Goal: Transaction & Acquisition: Purchase product/service

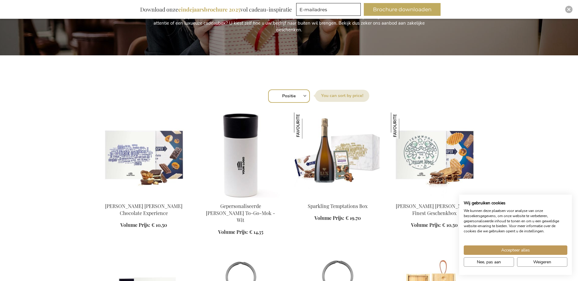
scroll to position [152, 0]
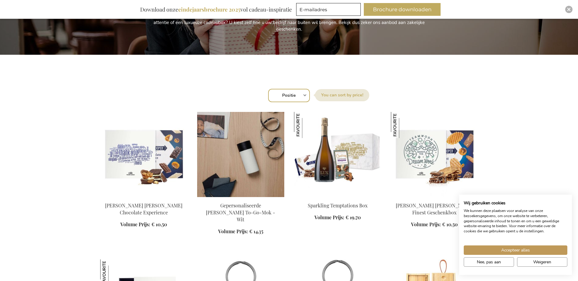
click at [243, 167] on img at bounding box center [240, 154] width 87 height 85
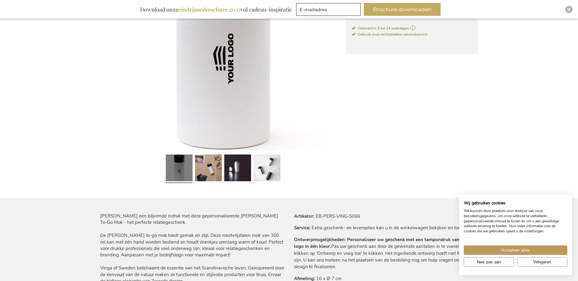
scroll to position [213, 0]
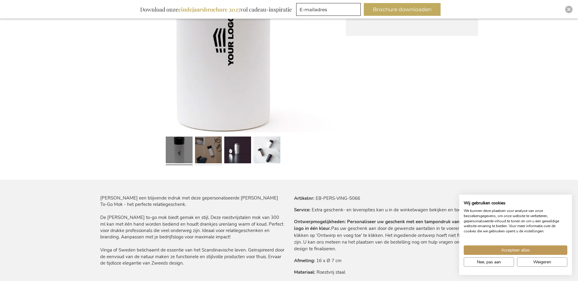
click at [212, 156] on link at bounding box center [208, 150] width 27 height 33
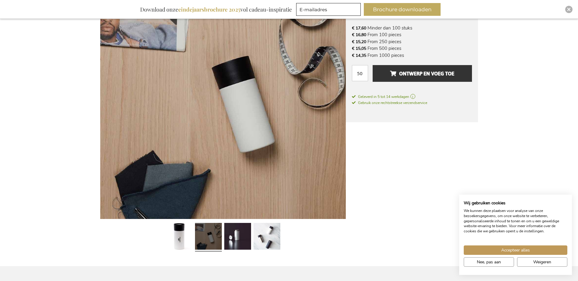
scroll to position [122, 0]
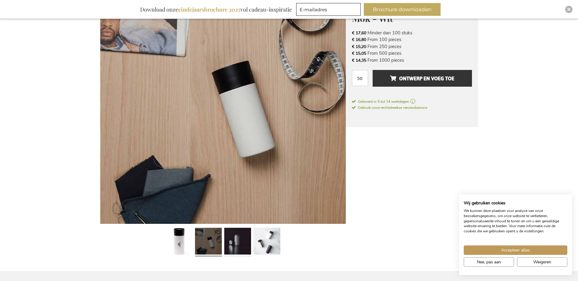
click at [236, 243] on link at bounding box center [237, 242] width 27 height 33
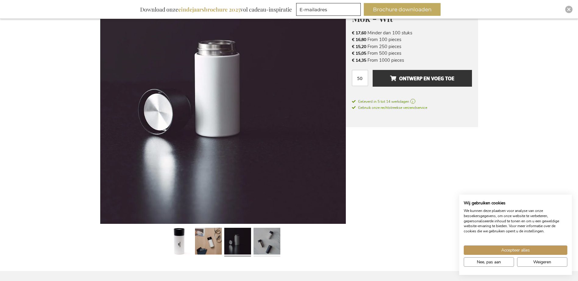
click at [275, 244] on link at bounding box center [266, 242] width 27 height 33
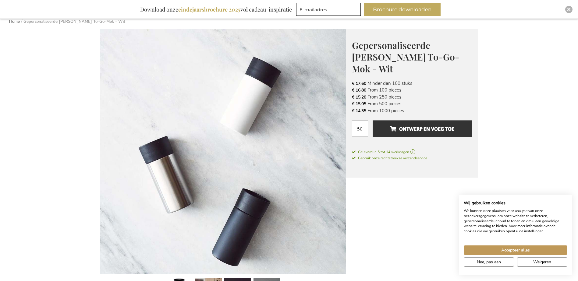
scroll to position [30, 0]
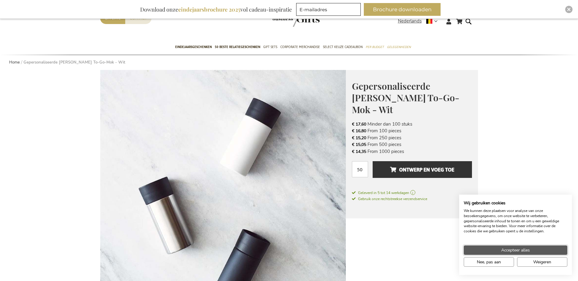
click at [528, 250] on span "Accepteer alles" at bounding box center [515, 250] width 29 height 6
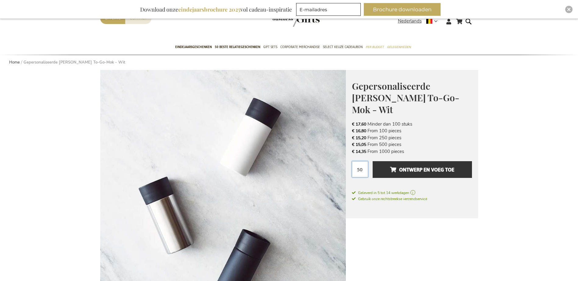
drag, startPoint x: 356, startPoint y: 158, endPoint x: 364, endPoint y: 159, distance: 8.5
click at [364, 161] on input "50" at bounding box center [360, 169] width 16 height 16
type input "15"
click at [459, 190] on span "Geleverd in 5 tot 14 werkdagen" at bounding box center [412, 192] width 120 height 5
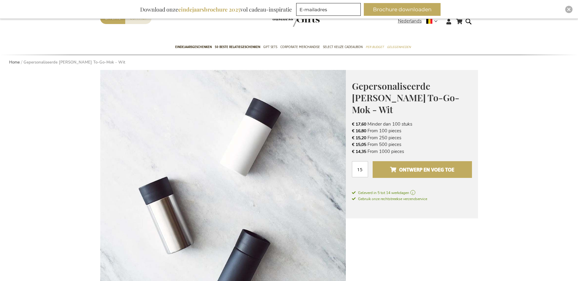
click at [421, 165] on span "Ontwerp en voeg toe" at bounding box center [422, 170] width 64 height 10
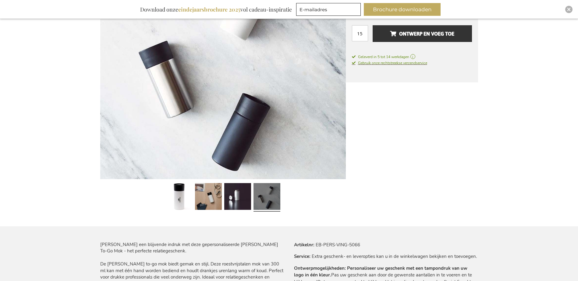
scroll to position [152, 0]
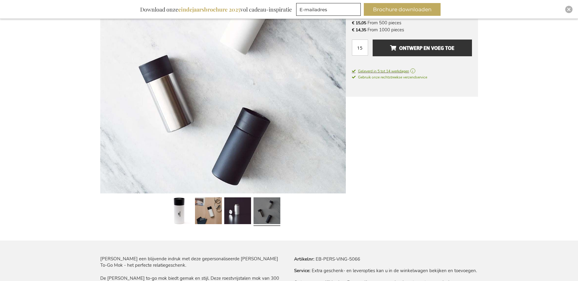
click at [416, 69] on span "Geleverd in 5 tot 14 werkdagen" at bounding box center [412, 71] width 120 height 5
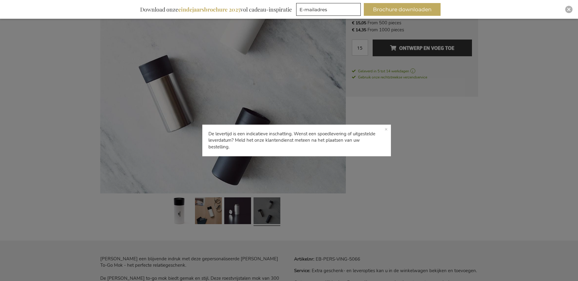
click at [388, 131] on p "De levertijd is een indicatieve inschatting. Wenst een spoedlevering of uitgest…" at bounding box center [296, 141] width 188 height 32
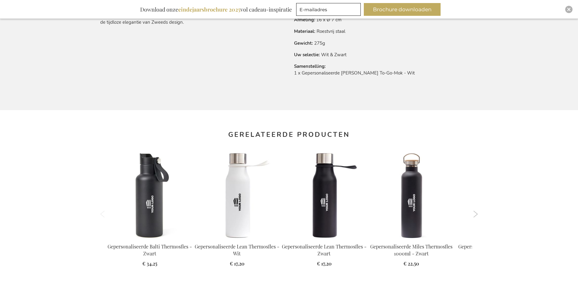
scroll to position [457, 0]
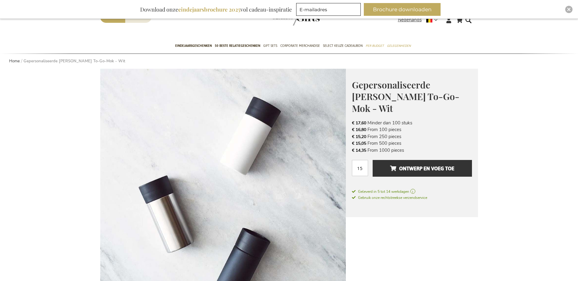
scroll to position [30, 0]
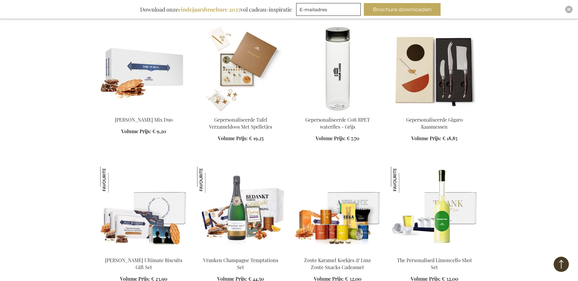
scroll to position [690, 0]
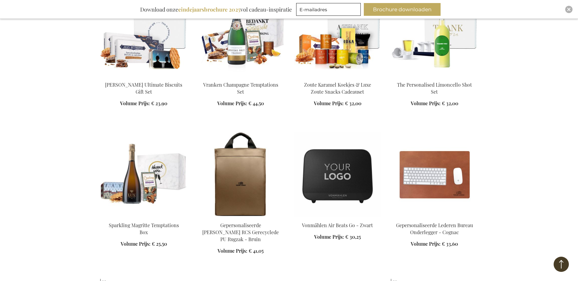
scroll to position [995, 0]
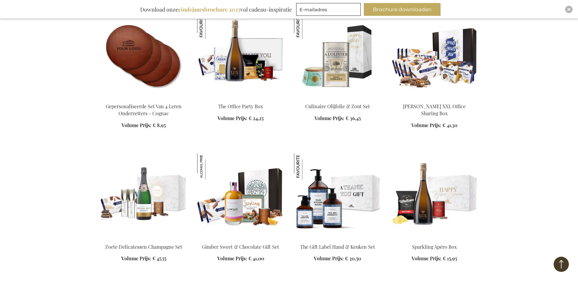
scroll to position [1391, 0]
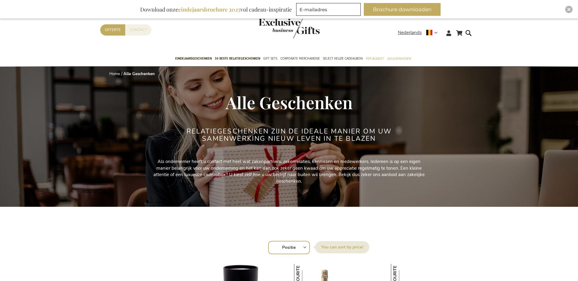
click at [142, 32] on link "Contact" at bounding box center [138, 29] width 26 height 11
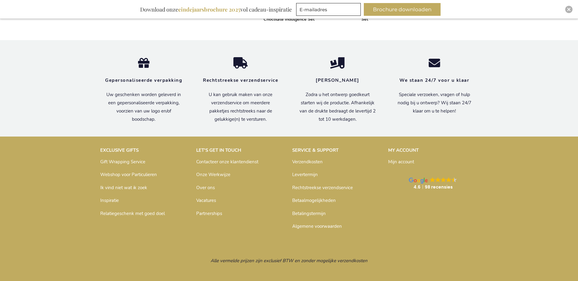
scroll to position [529, 0]
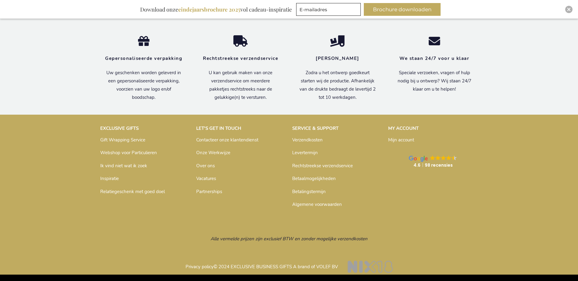
click at [213, 164] on link "Over ons" at bounding box center [205, 166] width 19 height 6
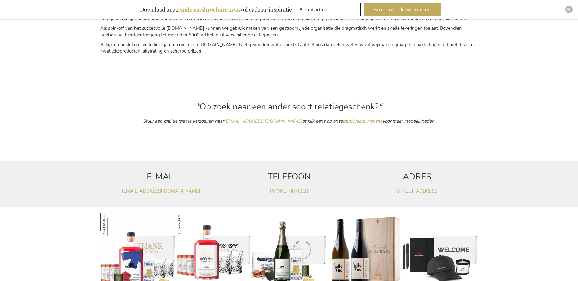
scroll to position [122, 0]
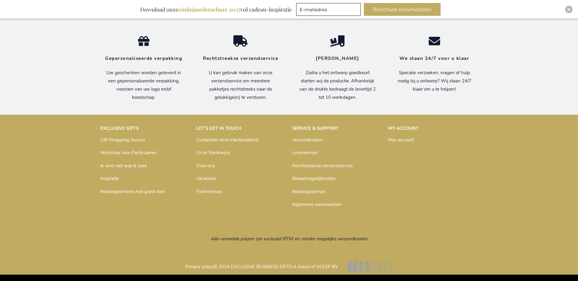
scroll to position [529, 0]
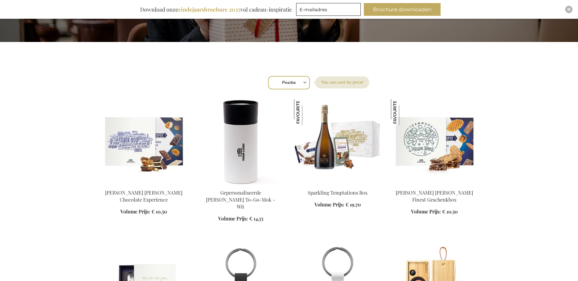
scroll to position [183, 0]
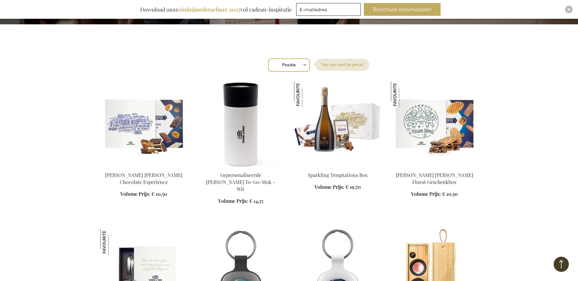
click at [304, 65] on select "Positie Best Sellers Meest bekeken Nieuw Biggest Saving Price: low to high Pric…" at bounding box center [289, 64] width 42 height 13
select select "bestsellers"
click at [268, 58] on select "Positie Best Sellers Meest bekeken Nieuw Biggest Saving Price: low to high Pric…" at bounding box center [289, 64] width 42 height 13
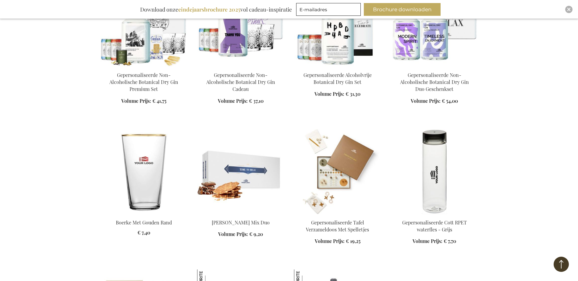
scroll to position [639, 0]
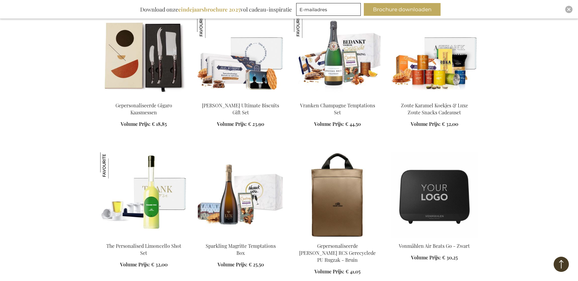
scroll to position [913, 0]
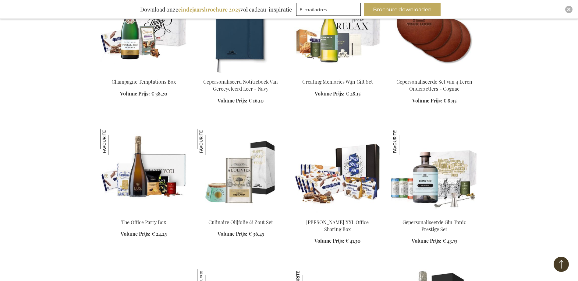
scroll to position [1431, 0]
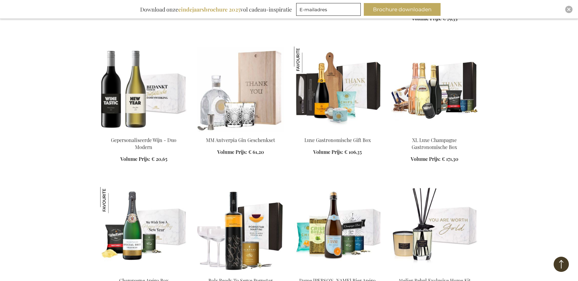
scroll to position [2162, 0]
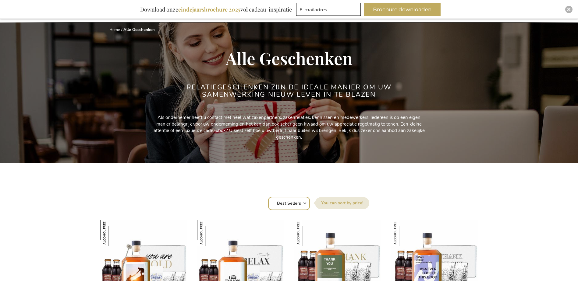
scroll to position [91, 0]
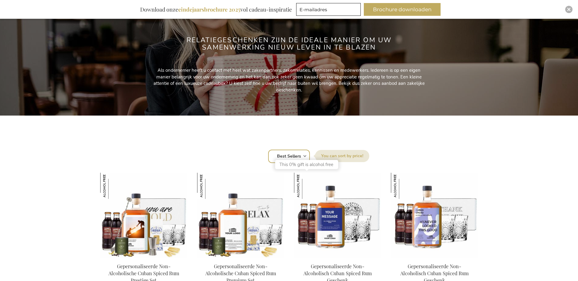
click at [287, 159] on select "Positie Best Sellers Meest bekeken Nieuw Biggest Saving Price: low to high Pric…" at bounding box center [289, 156] width 42 height 13
select select "saving"
click at [268, 150] on select "Positie Best Sellers Meest bekeken Nieuw Biggest Saving Price: low to high Pric…" at bounding box center [289, 156] width 42 height 13
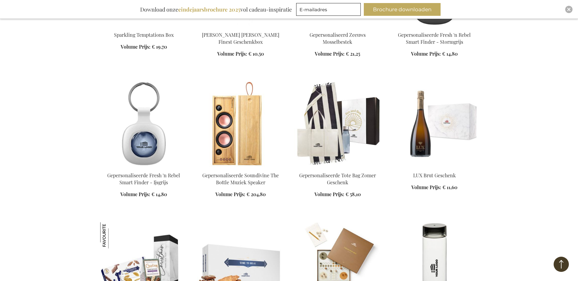
scroll to position [548, 0]
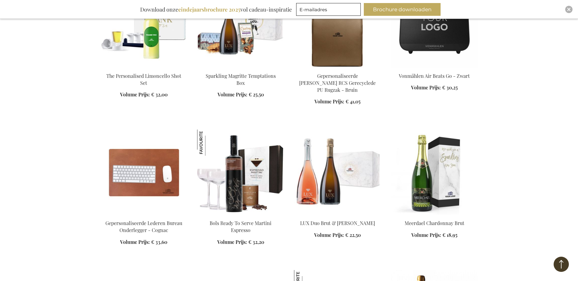
scroll to position [1005, 0]
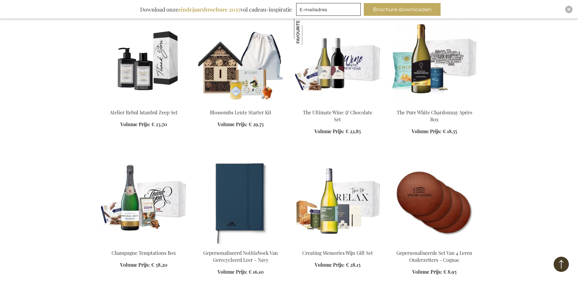
scroll to position [1248, 0]
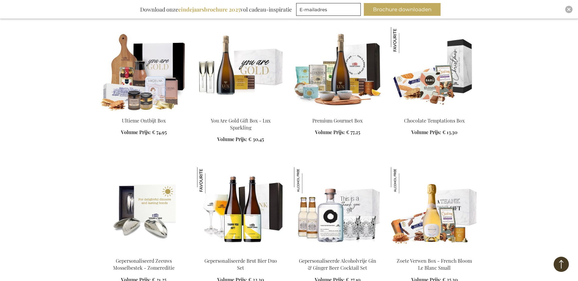
scroll to position [2801, 0]
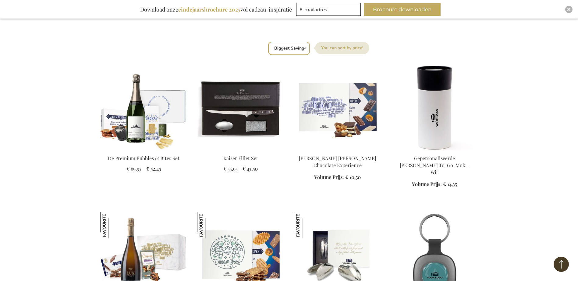
scroll to position [82, 0]
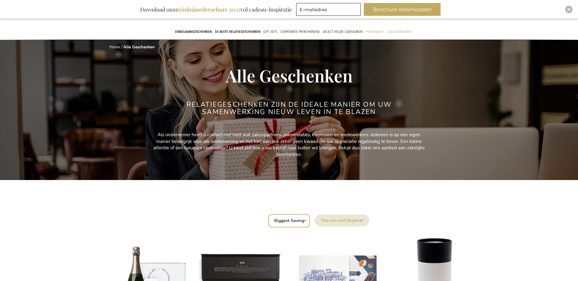
scroll to position [61, 0]
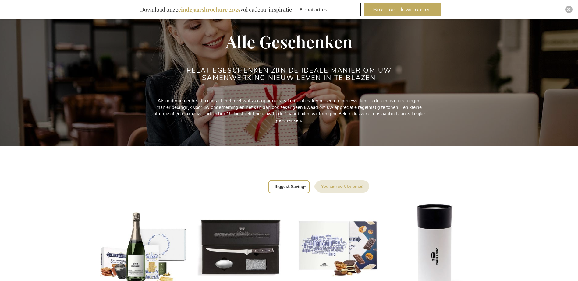
click at [286, 190] on select "Positie Best Sellers Meest bekeken Nieuw Biggest Saving Price: low to high Pric…" at bounding box center [289, 186] width 42 height 13
select select "price_asc"
click at [268, 180] on select "Positie Best Sellers Meest bekeken Nieuw Biggest Saving Price: low to high Pric…" at bounding box center [289, 186] width 42 height 13
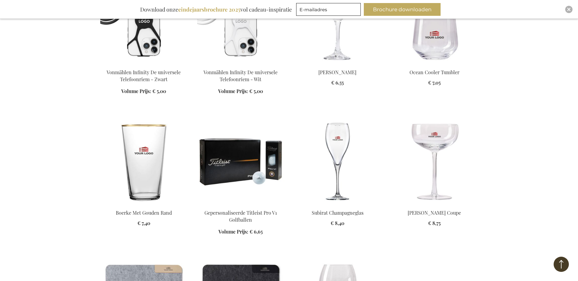
scroll to position [578, 0]
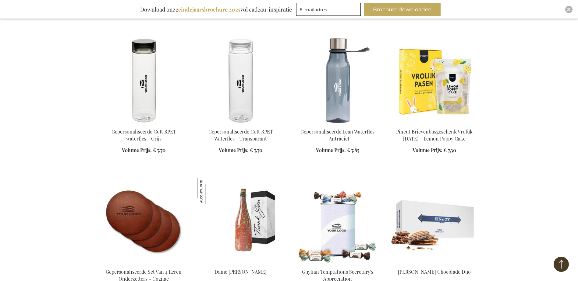
scroll to position [1035, 0]
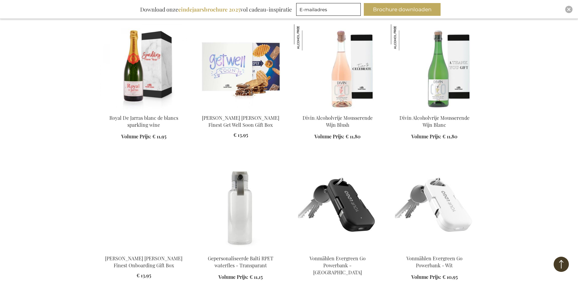
scroll to position [1705, 0]
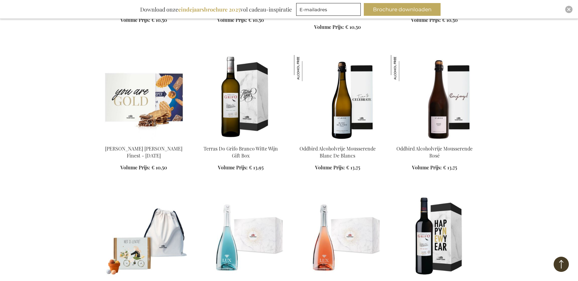
scroll to position [2283, 0]
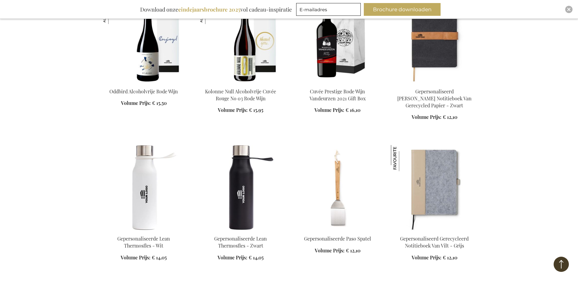
scroll to position [2710, 0]
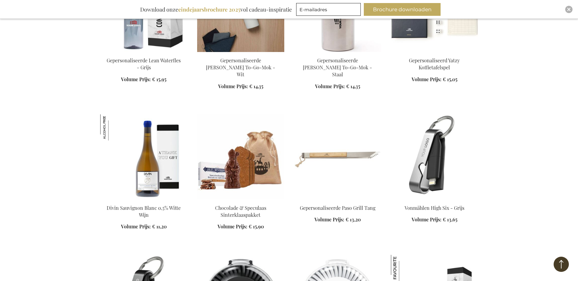
scroll to position [3227, 0]
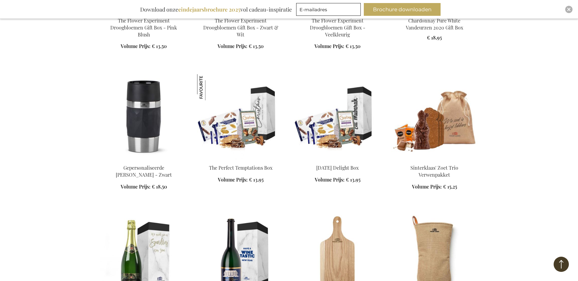
scroll to position [3623, 0]
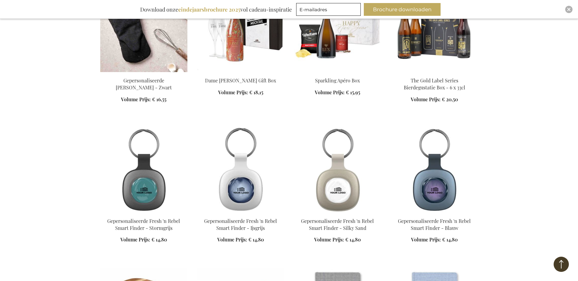
scroll to position [4080, 0]
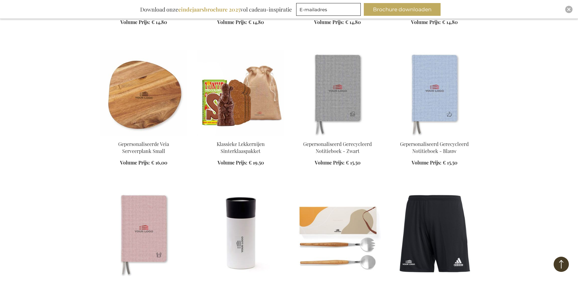
scroll to position [4232, 0]
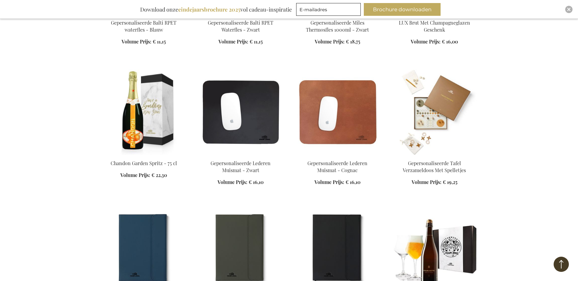
scroll to position [4780, 0]
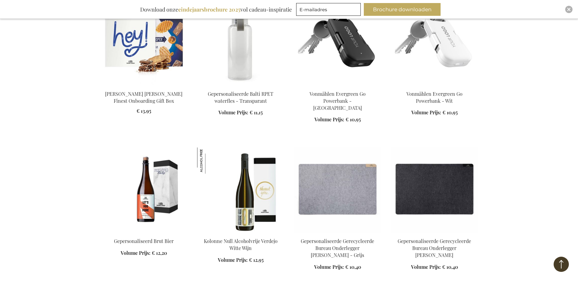
scroll to position [1755, 0]
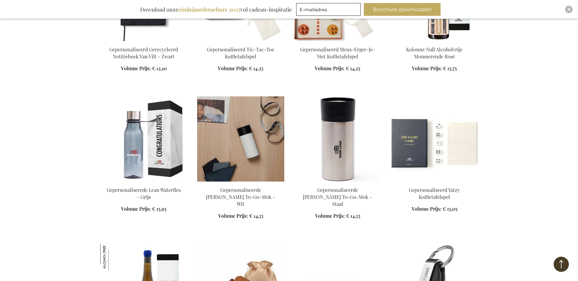
scroll to position [3023, 0]
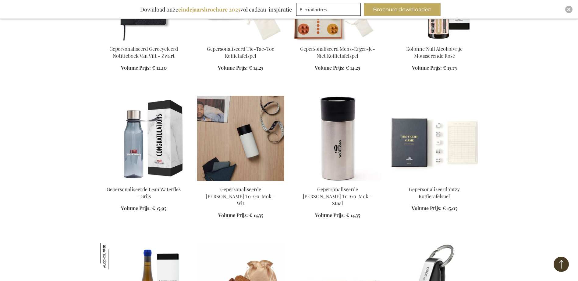
click at [243, 133] on img at bounding box center [240, 138] width 87 height 85
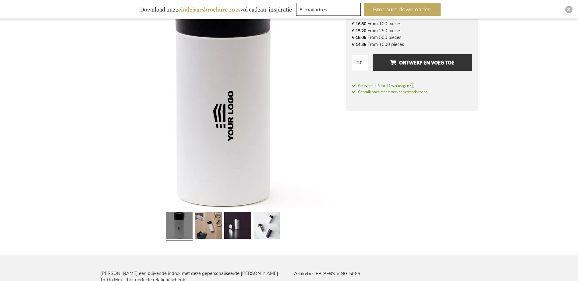
scroll to position [152, 0]
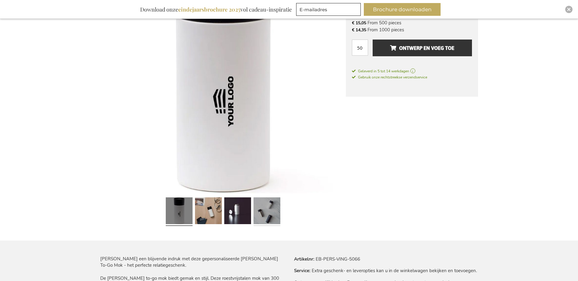
click at [268, 217] on link at bounding box center [266, 211] width 27 height 33
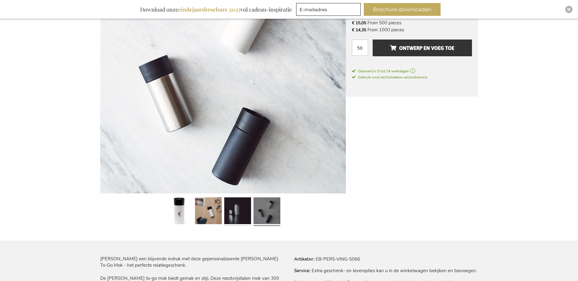
click at [237, 217] on link at bounding box center [237, 211] width 27 height 33
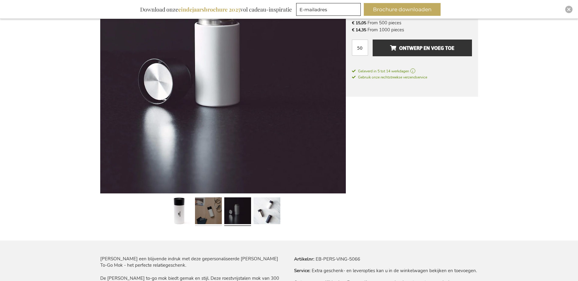
click at [211, 217] on link at bounding box center [208, 211] width 27 height 33
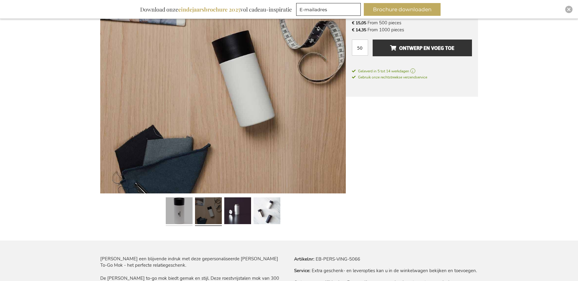
click at [183, 217] on link at bounding box center [179, 211] width 27 height 33
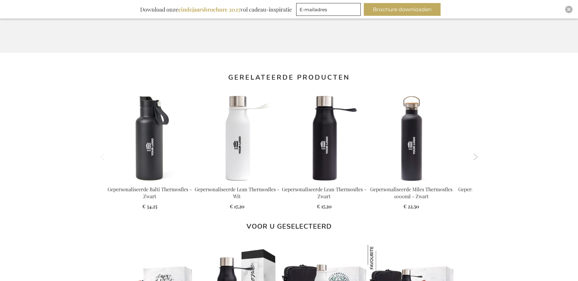
scroll to position [483, 0]
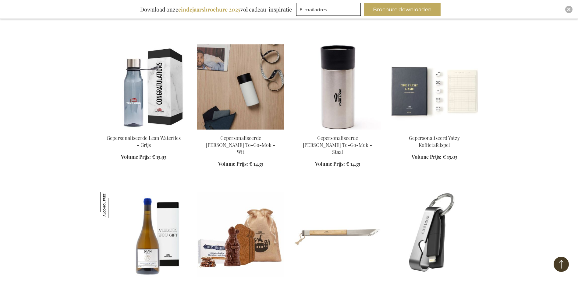
scroll to position [576, 0]
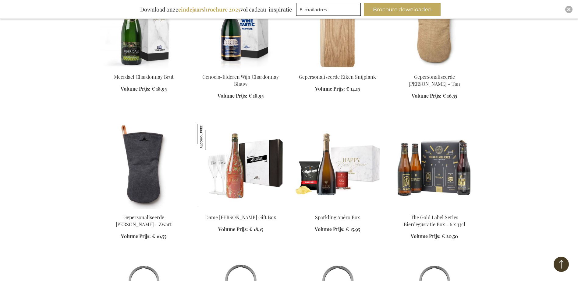
scroll to position [1489, 0]
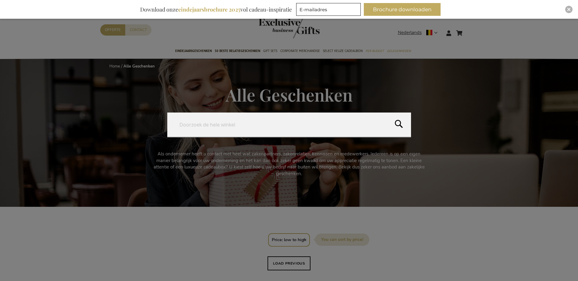
click at [468, 29] on form "Search Search" at bounding box center [470, 29] width 6 height 0
type input "navy"
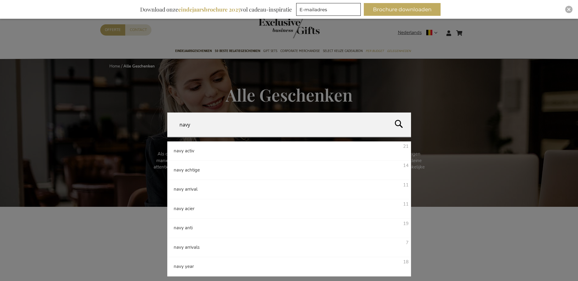
click at [223, 126] on input "navy" at bounding box center [289, 125] width 244 height 24
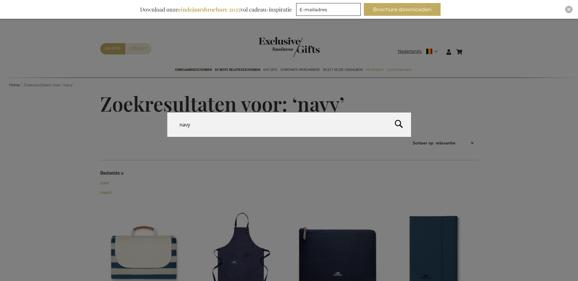
click at [468, 48] on form "Search navy Search" at bounding box center [470, 48] width 6 height 0
click at [181, 124] on input "navy" at bounding box center [289, 125] width 244 height 24
drag, startPoint x: 181, startPoint y: 124, endPoint x: 190, endPoint y: 125, distance: 9.5
click at [190, 125] on input "navy" at bounding box center [289, 125] width 244 height 24
type input "donker blauw"
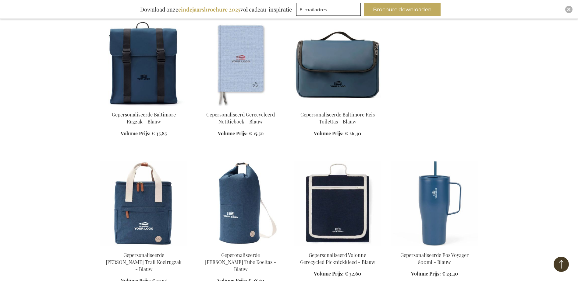
scroll to position [639, 0]
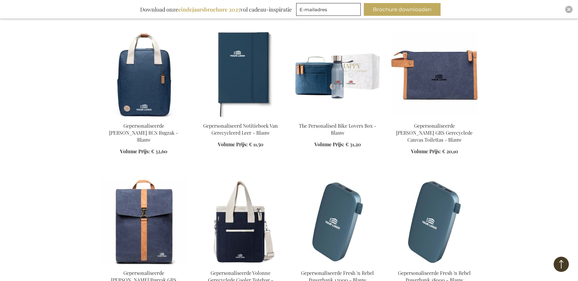
scroll to position [913, 0]
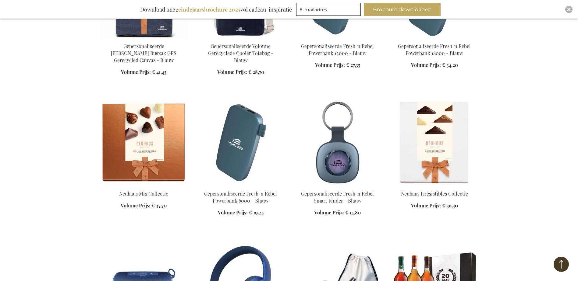
scroll to position [1187, 0]
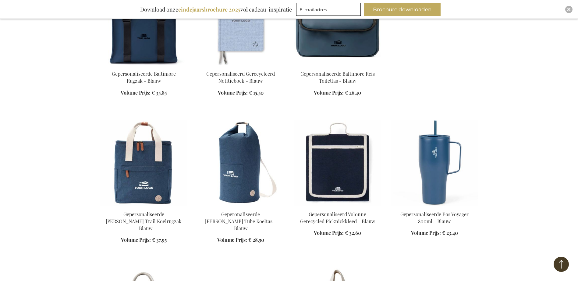
scroll to position [141, 0]
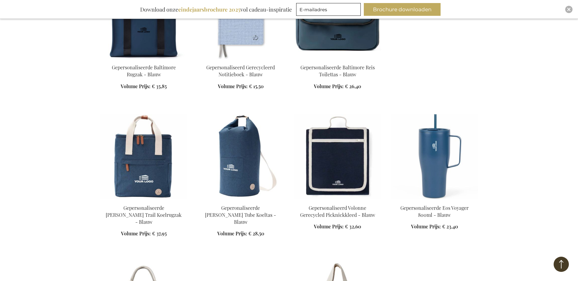
scroll to position [548, 0]
